Goal: Check status

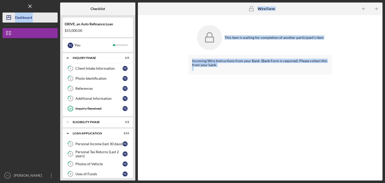
click at [25, 18] on div "Dashboard" at bounding box center [23, 18] width 17 height 11
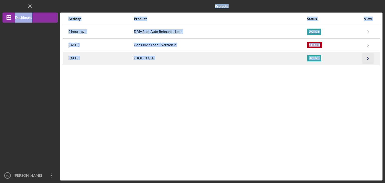
click at [368, 58] on polyline "button" at bounding box center [368, 58] width 2 height 3
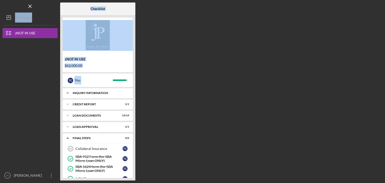
click at [78, 95] on div "Icon/Expander Inquiry Information 8 / 8" at bounding box center [98, 93] width 70 height 10
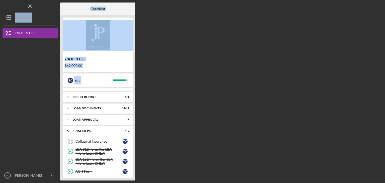
scroll to position [100, 0]
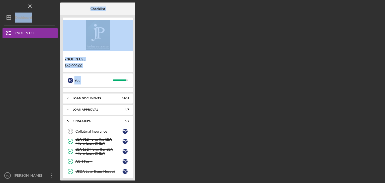
click at [78, 95] on div "Icon/Expander Loan Documents 14 / 14" at bounding box center [98, 98] width 70 height 10
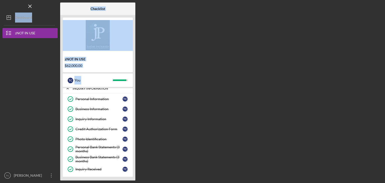
scroll to position [83, 0]
